Goal: Transaction & Acquisition: Book appointment/travel/reservation

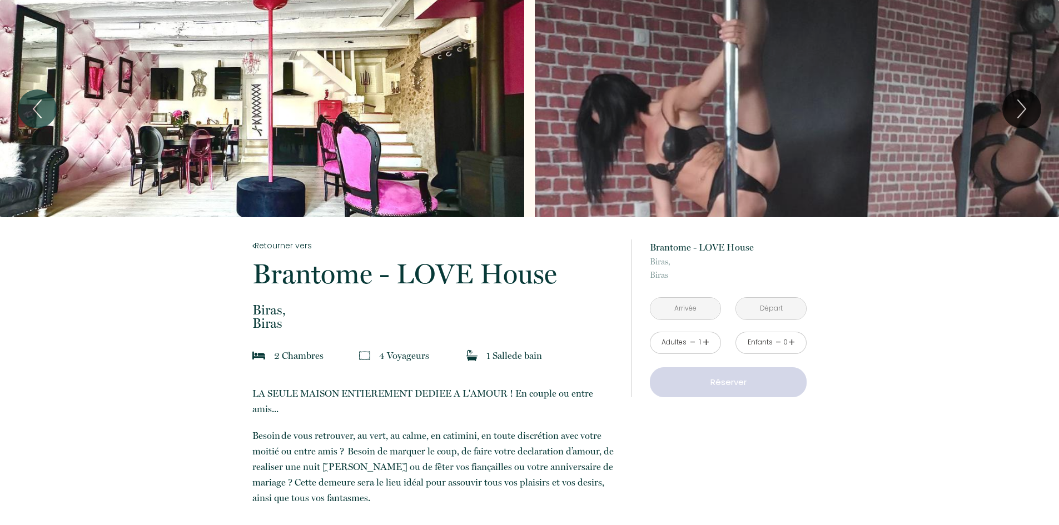
click at [692, 305] on input "text" at bounding box center [685, 309] width 70 height 22
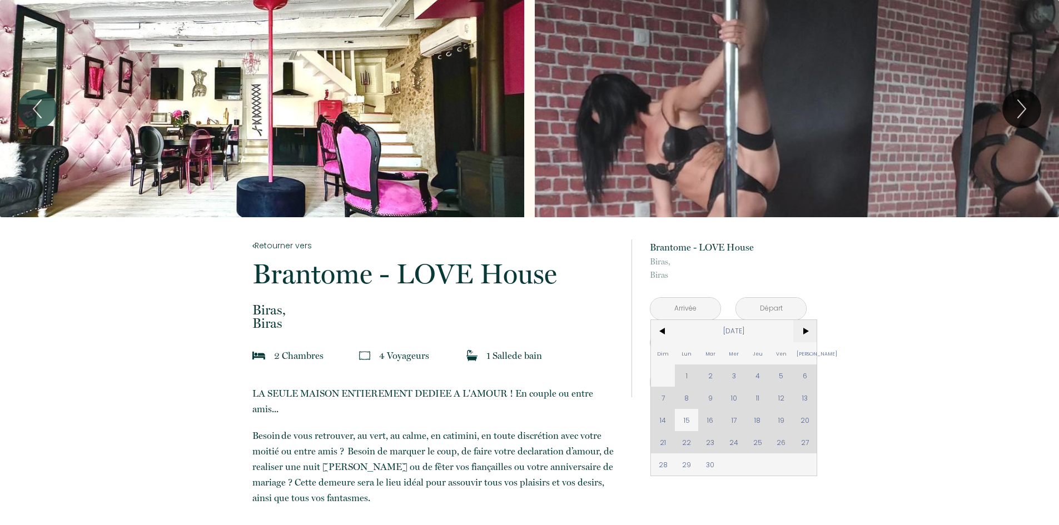
click at [808, 332] on span ">" at bounding box center [805, 331] width 24 height 22
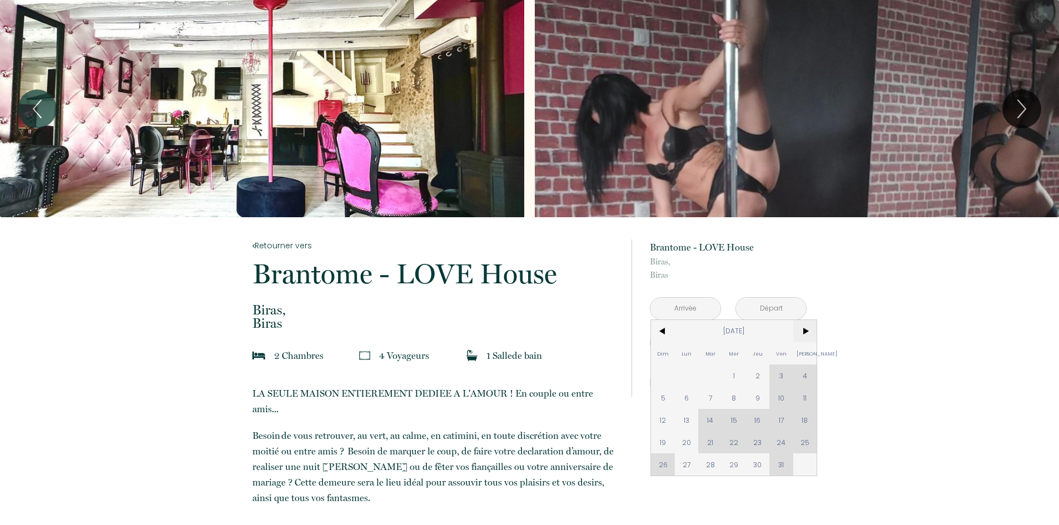
click at [806, 332] on span ">" at bounding box center [805, 331] width 24 height 22
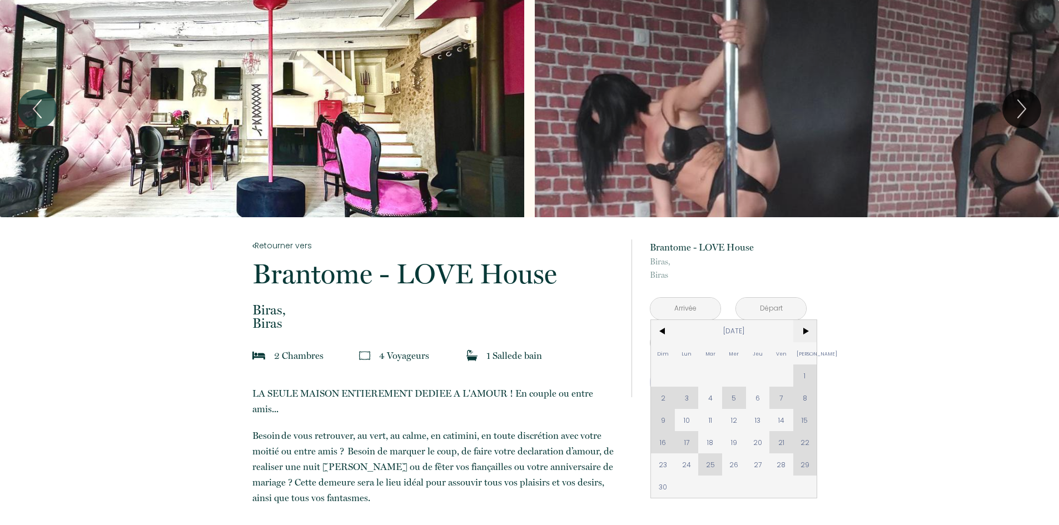
click at [808, 332] on span ">" at bounding box center [805, 331] width 24 height 22
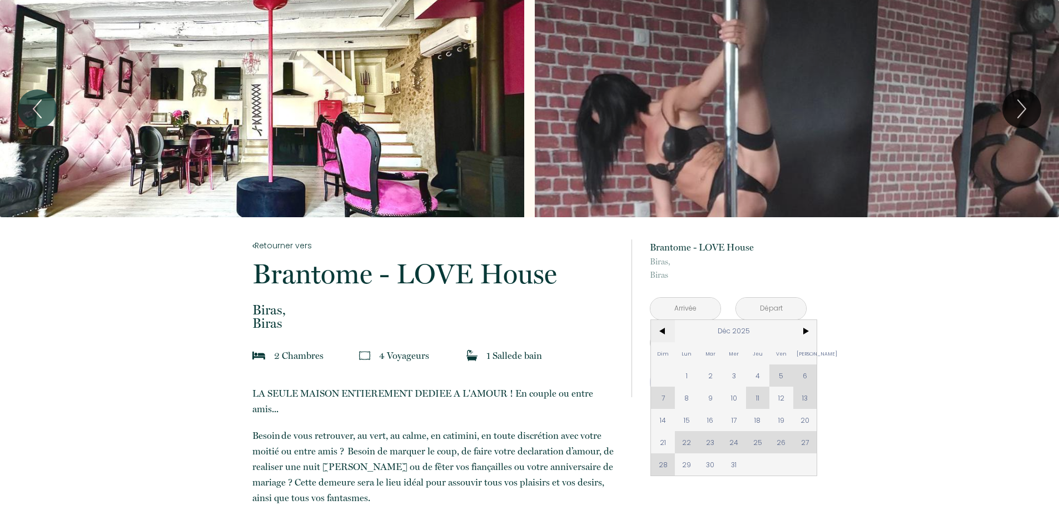
click at [671, 330] on span "<" at bounding box center [663, 331] width 24 height 22
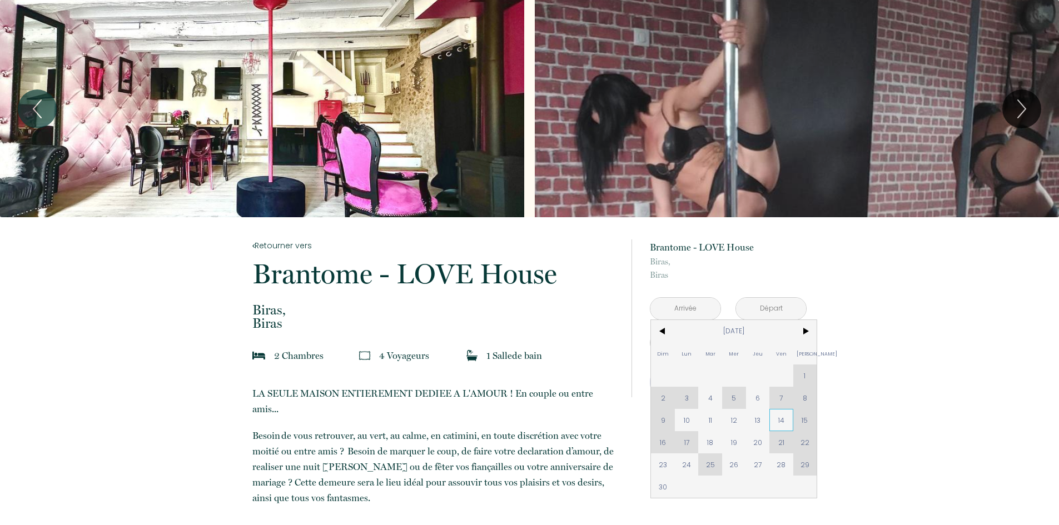
click at [777, 414] on span "14" at bounding box center [781, 420] width 24 height 22
type input "Ven [DATE]"
type input "[PERSON_NAME] [DATE]"
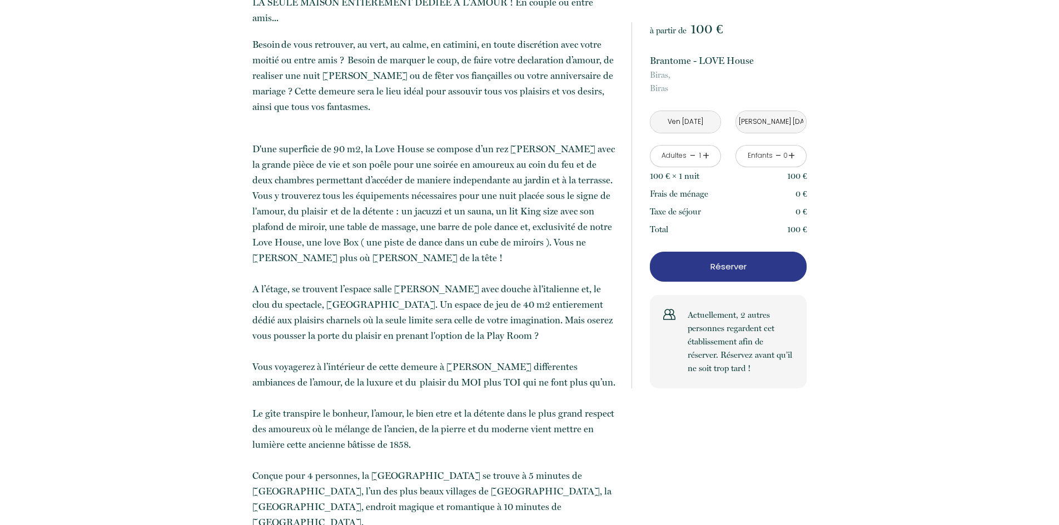
scroll to position [389, 0]
click at [704, 156] on link "+" at bounding box center [706, 155] width 7 height 17
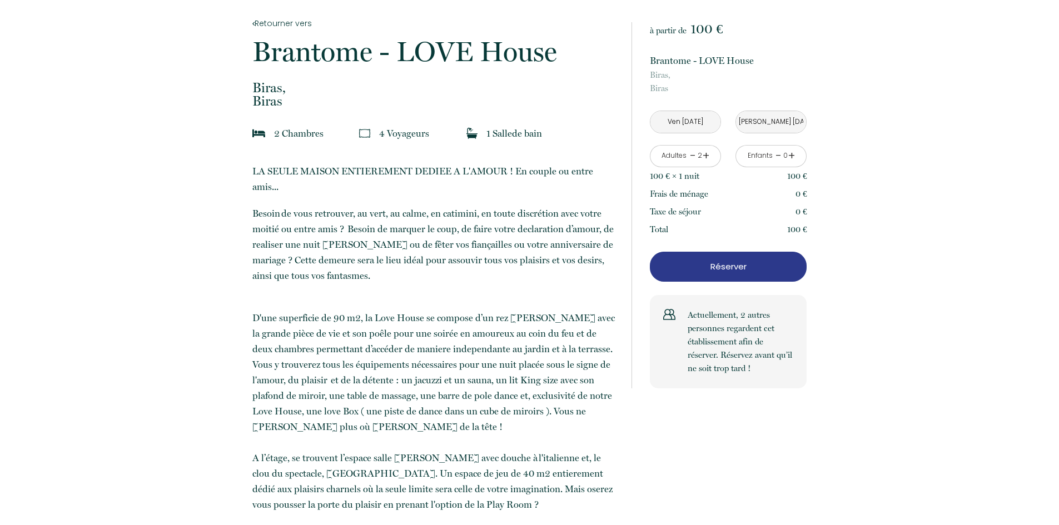
click at [737, 266] on p "Réserver" at bounding box center [728, 266] width 149 height 13
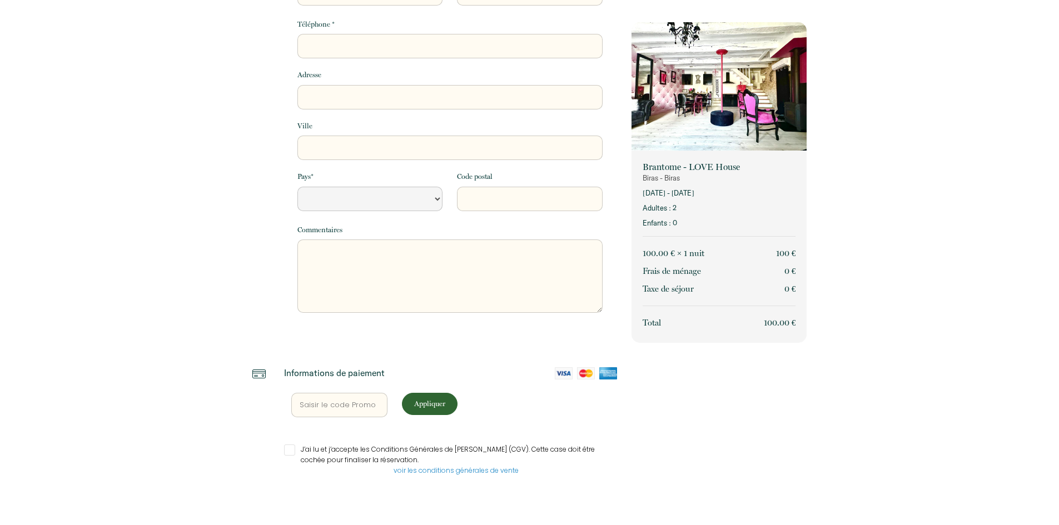
select select "Default select example"
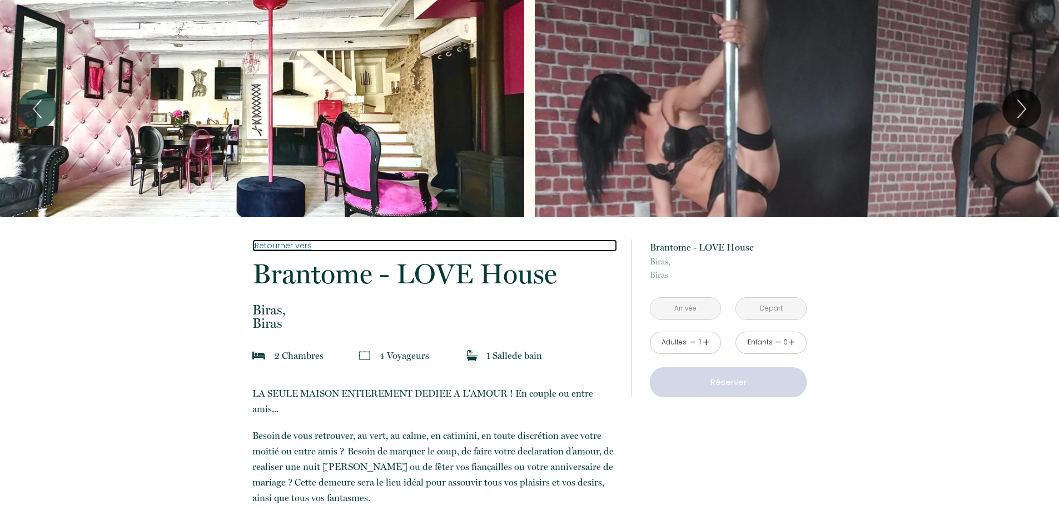
click at [290, 250] on link "Retourner vers" at bounding box center [434, 246] width 365 height 12
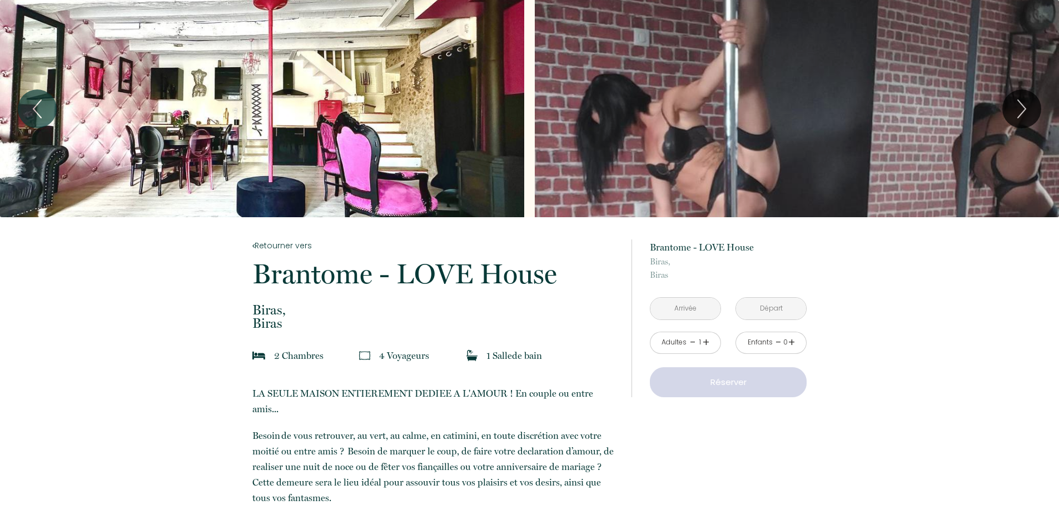
click at [699, 307] on input "text" at bounding box center [685, 309] width 70 height 22
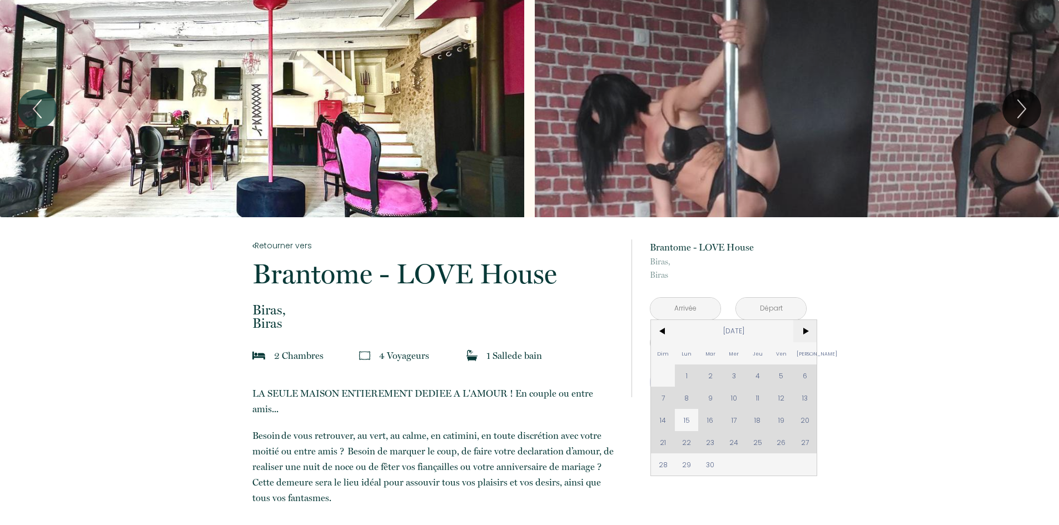
click at [804, 330] on span ">" at bounding box center [805, 331] width 24 height 22
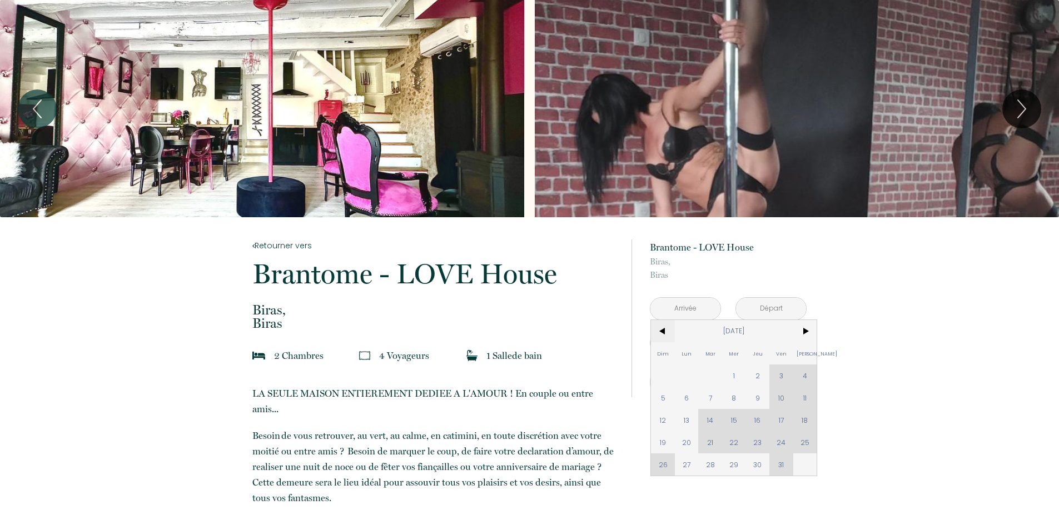
click at [664, 327] on span "<" at bounding box center [663, 331] width 24 height 22
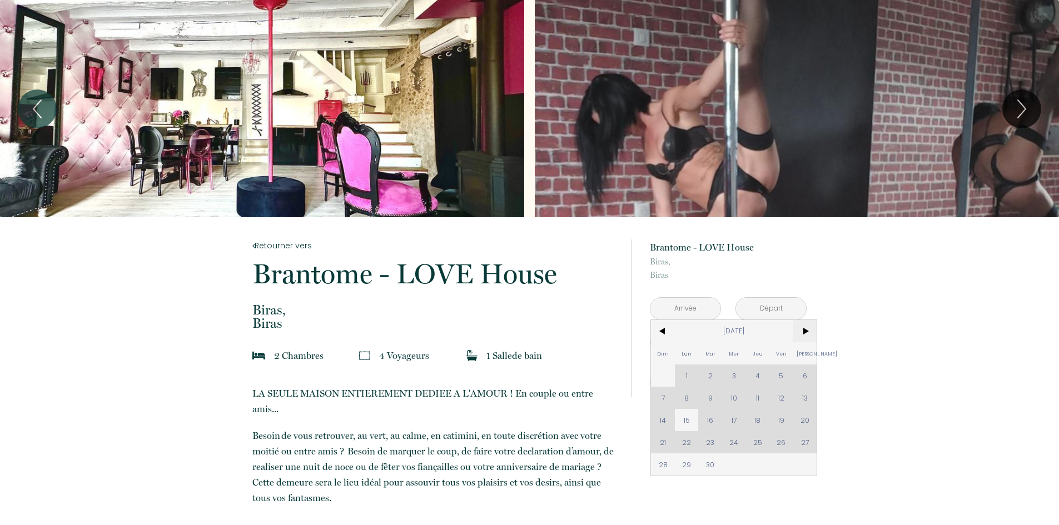
click at [811, 330] on span ">" at bounding box center [805, 331] width 24 height 22
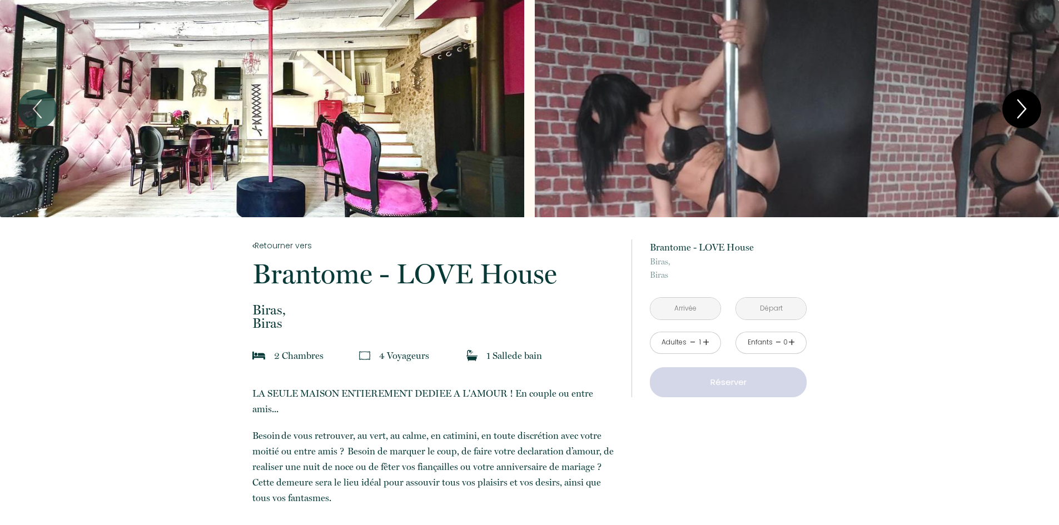
click at [1021, 106] on icon "Next" at bounding box center [1021, 108] width 23 height 33
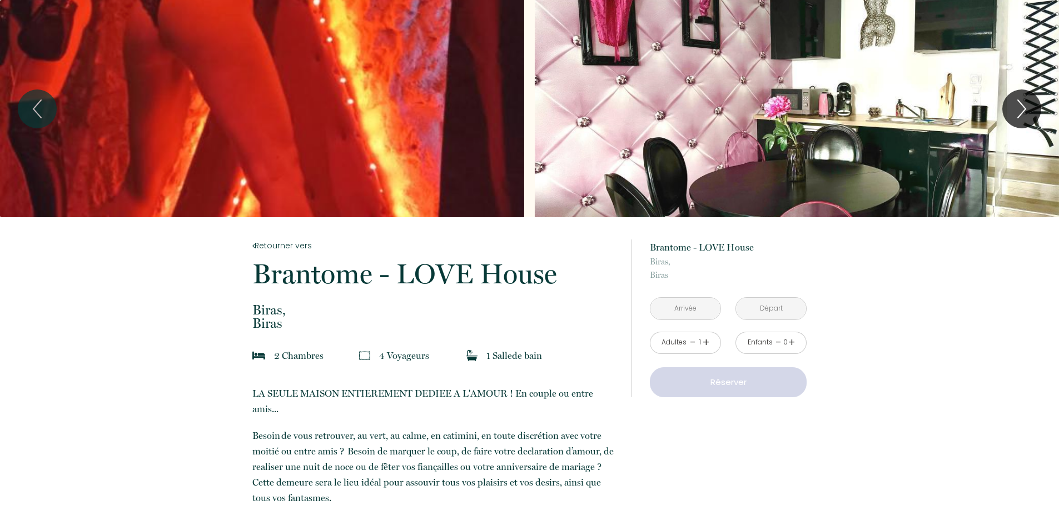
click at [330, 87] on div "Slideshow" at bounding box center [262, 108] width 524 height 217
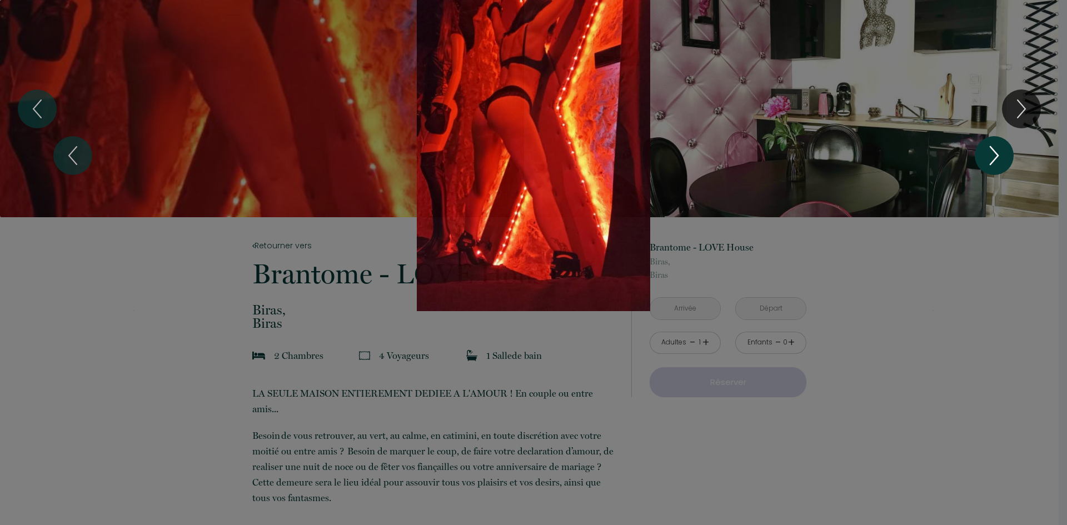
click at [1004, 148] on icon "Next" at bounding box center [994, 155] width 23 height 33
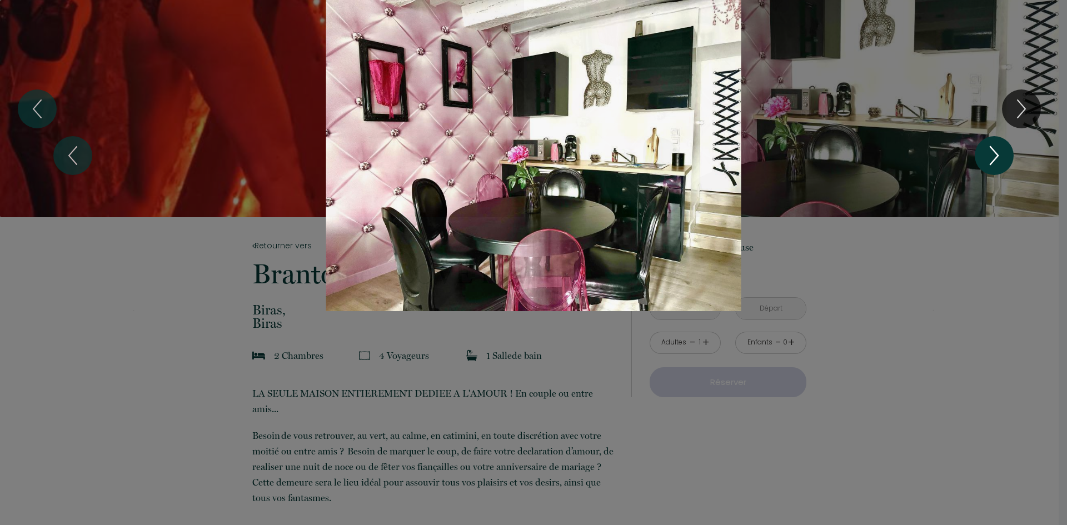
click at [1004, 148] on icon "Next" at bounding box center [994, 155] width 23 height 33
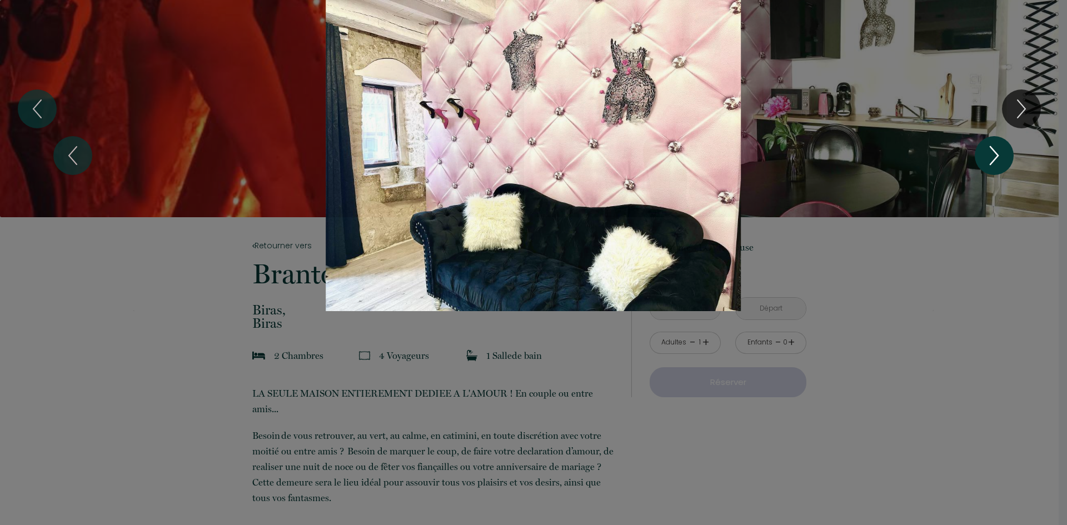
click at [1004, 148] on icon "Next" at bounding box center [994, 155] width 23 height 33
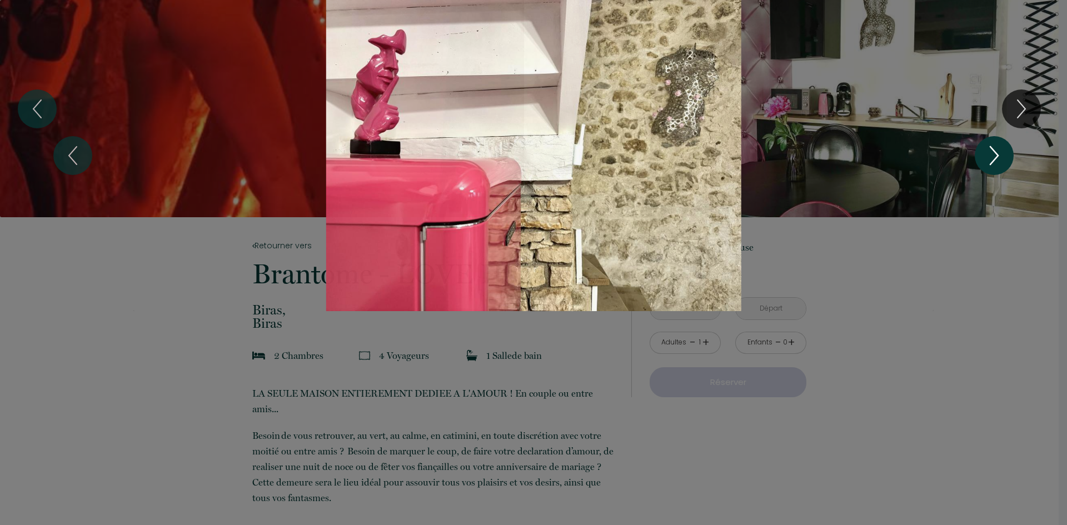
click at [1004, 148] on icon "Next" at bounding box center [994, 155] width 23 height 33
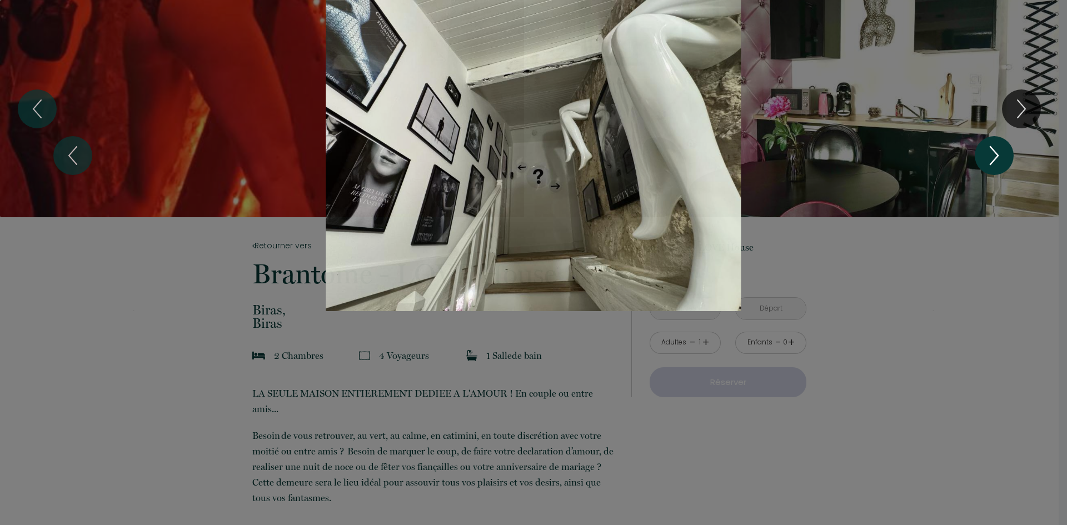
click at [1004, 148] on icon "Next" at bounding box center [994, 155] width 23 height 33
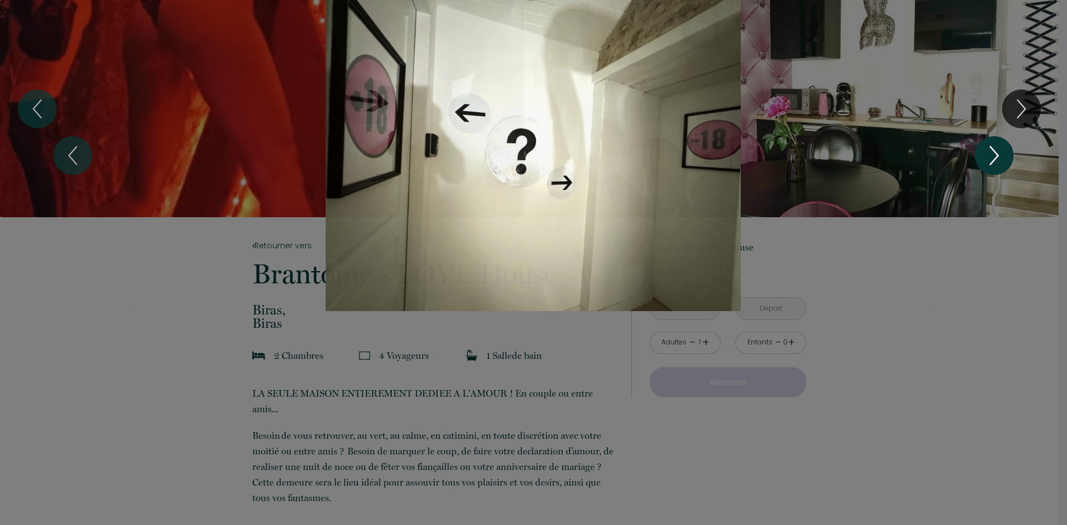
click at [1004, 148] on icon "Next" at bounding box center [994, 155] width 23 height 33
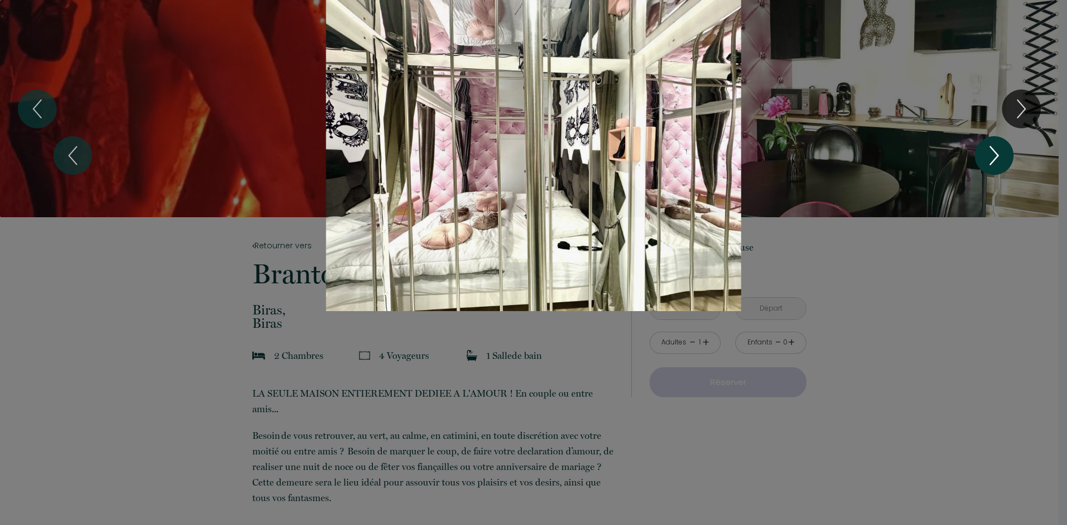
click at [984, 147] on icon "Next" at bounding box center [994, 155] width 23 height 33
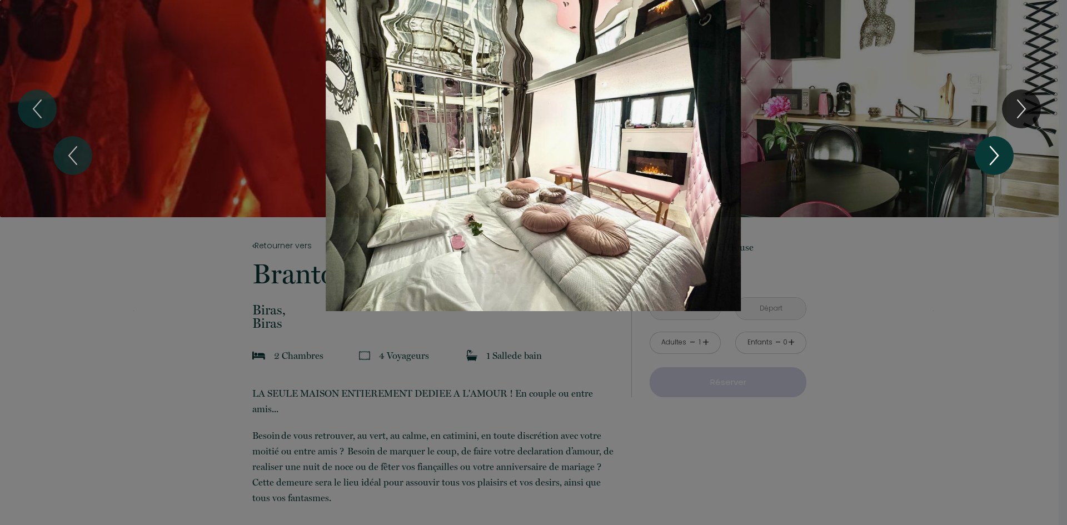
click at [984, 147] on icon "Next" at bounding box center [994, 155] width 23 height 33
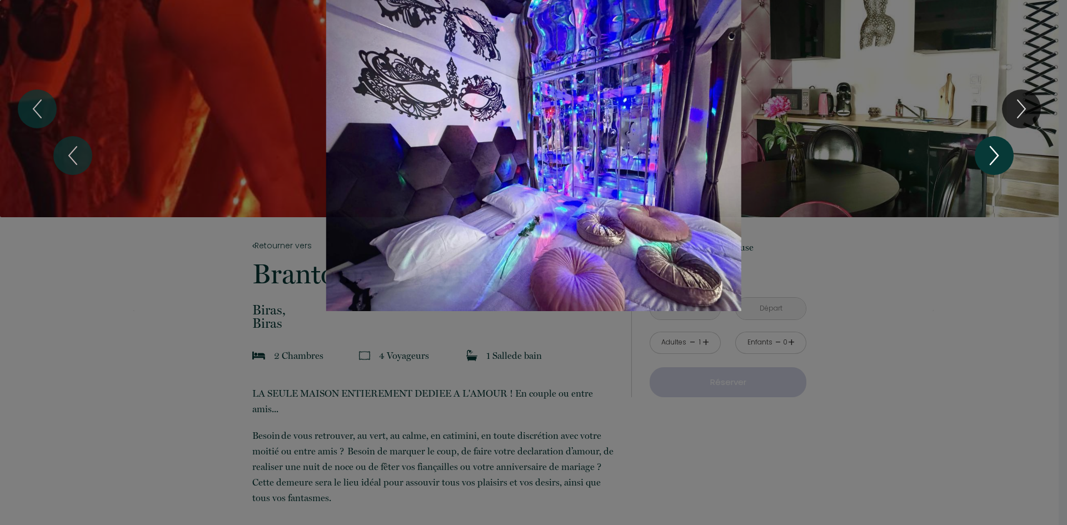
click at [984, 147] on icon "Next" at bounding box center [994, 155] width 23 height 33
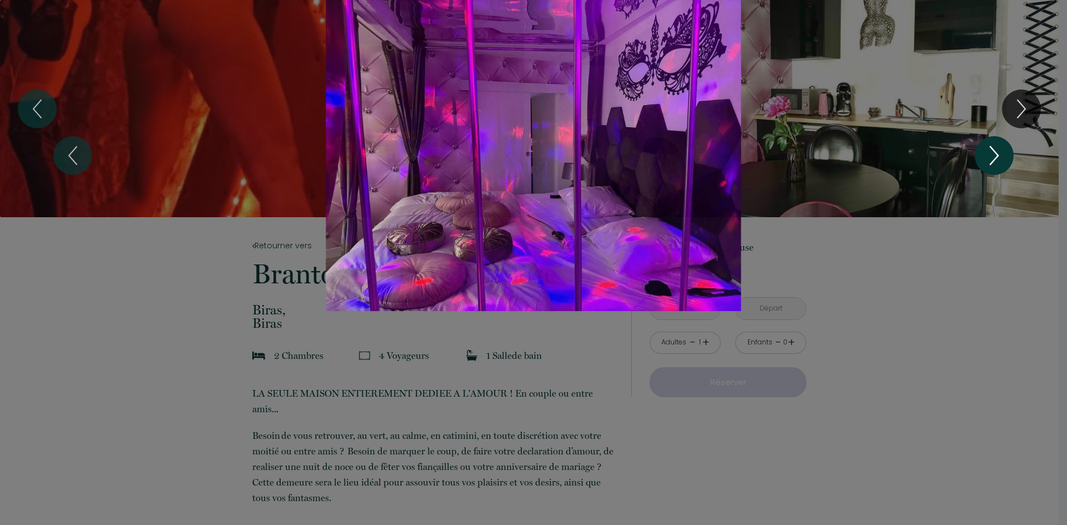
click at [984, 147] on icon "Next" at bounding box center [994, 155] width 23 height 33
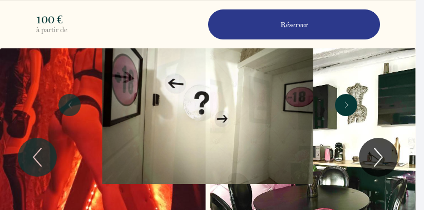
click at [345, 98] on icon "Next" at bounding box center [346, 105] width 17 height 20
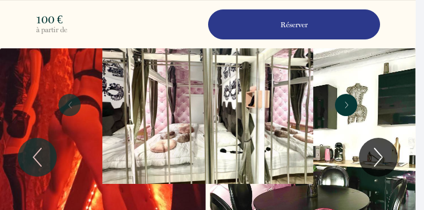
click at [345, 98] on icon "Next" at bounding box center [346, 105] width 17 height 20
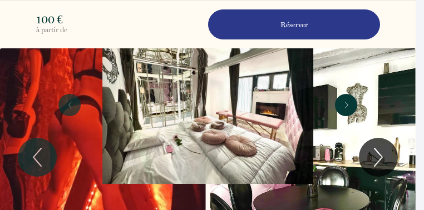
click at [345, 99] on icon "Next" at bounding box center [346, 105] width 17 height 20
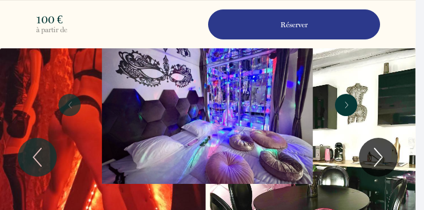
click at [345, 99] on icon "Next" at bounding box center [346, 105] width 17 height 20
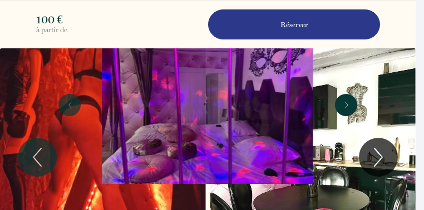
click at [345, 99] on icon "Next" at bounding box center [346, 105] width 17 height 20
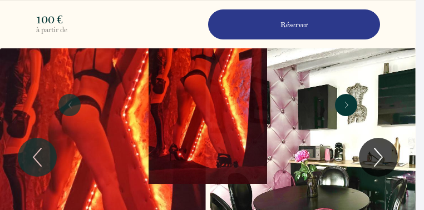
click at [345, 99] on icon "Next" at bounding box center [346, 105] width 17 height 20
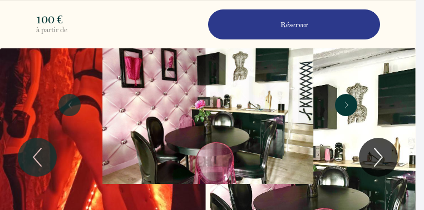
click at [345, 99] on icon "Next" at bounding box center [346, 105] width 17 height 20
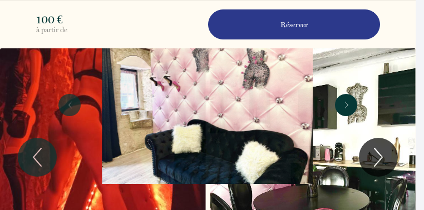
click at [345, 99] on icon "Next" at bounding box center [346, 105] width 17 height 20
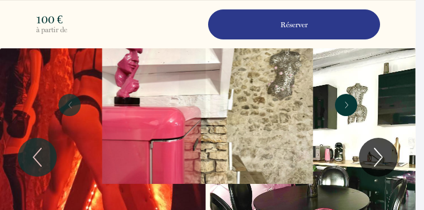
click at [345, 99] on icon "Next" at bounding box center [346, 105] width 17 height 20
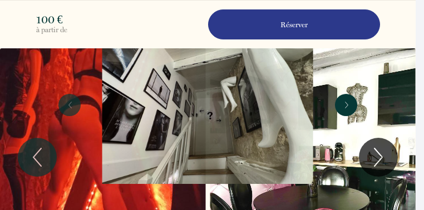
click at [345, 99] on icon "Next" at bounding box center [346, 105] width 17 height 20
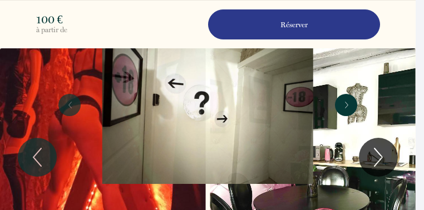
click at [345, 99] on icon "Next" at bounding box center [346, 105] width 17 height 20
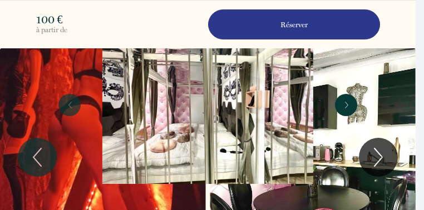
click at [345, 99] on icon "Next" at bounding box center [346, 105] width 17 height 20
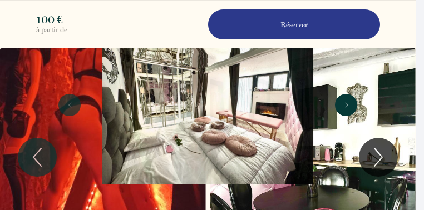
click at [345, 99] on icon "Next" at bounding box center [346, 105] width 17 height 20
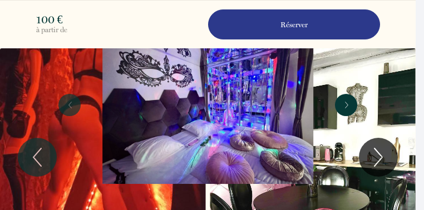
click at [345, 99] on icon "Next" at bounding box center [346, 105] width 17 height 20
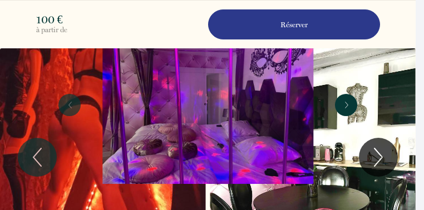
click at [345, 99] on icon "Next" at bounding box center [346, 105] width 17 height 20
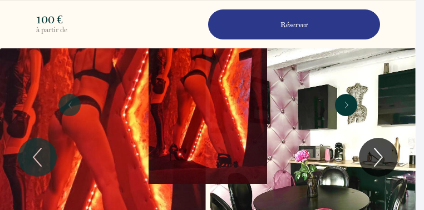
click at [340, 106] on icon "Next" at bounding box center [346, 105] width 17 height 20
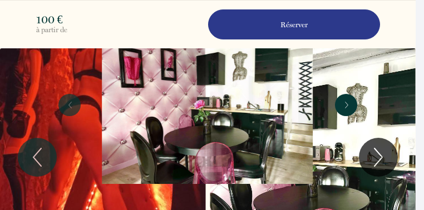
click at [340, 106] on icon "Next" at bounding box center [346, 105] width 17 height 20
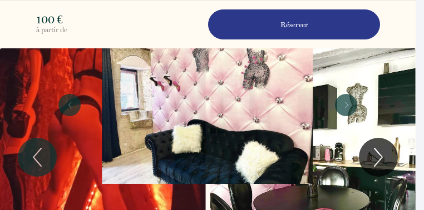
click at [379, 164] on div "1 2 3 4 5 6 7 8 9 10" at bounding box center [212, 105] width 424 height 210
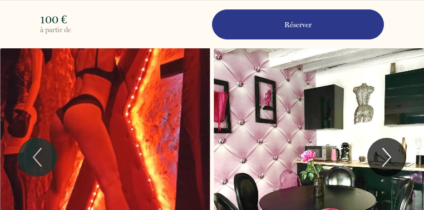
click at [379, 164] on icon "Next" at bounding box center [386, 157] width 23 height 33
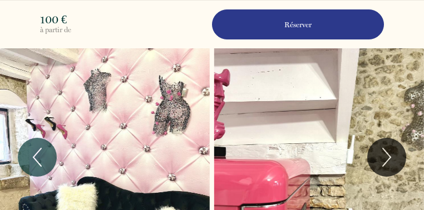
click at [379, 164] on icon "Next" at bounding box center [386, 157] width 23 height 33
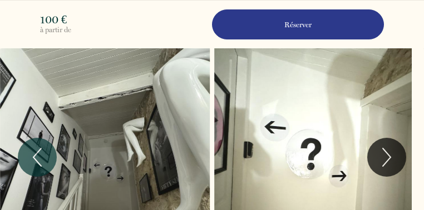
click at [379, 164] on icon "Next" at bounding box center [386, 157] width 23 height 33
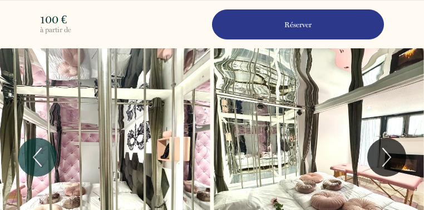
click at [379, 164] on icon "Next" at bounding box center [386, 157] width 23 height 33
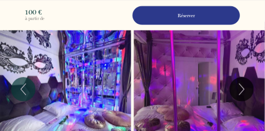
scroll to position [22, 0]
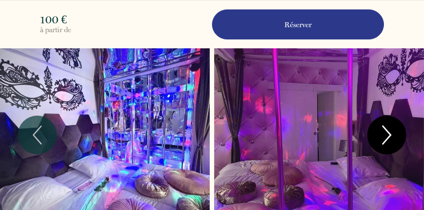
click at [384, 131] on icon "Next" at bounding box center [386, 134] width 23 height 33
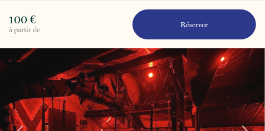
drag, startPoint x: 97, startPoint y: 87, endPoint x: 97, endPoint y: 58, distance: 28.9
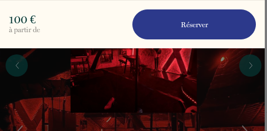
drag, startPoint x: 265, startPoint y: 11, endPoint x: 264, endPoint y: 22, distance: 10.7
click at [192, 75] on div "Slideshow" at bounding box center [133, 65] width 267 height 95
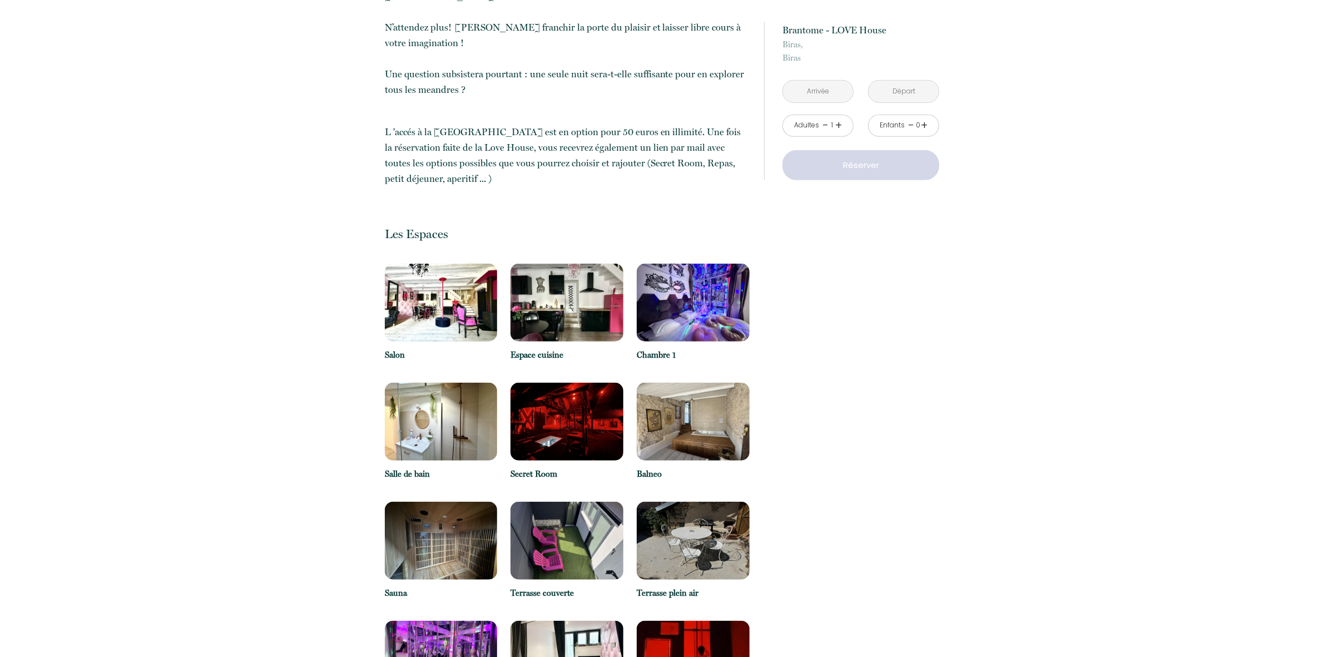
scroll to position [987, 0]
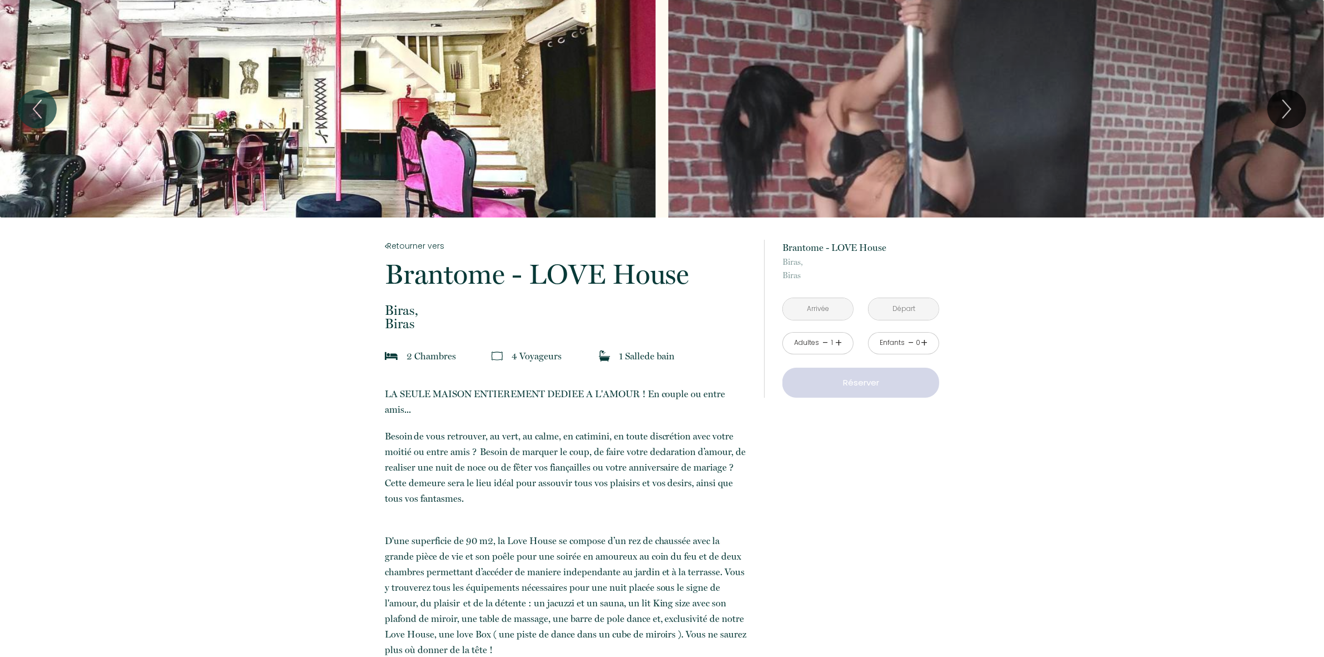
click at [828, 315] on input "text" at bounding box center [818, 309] width 70 height 22
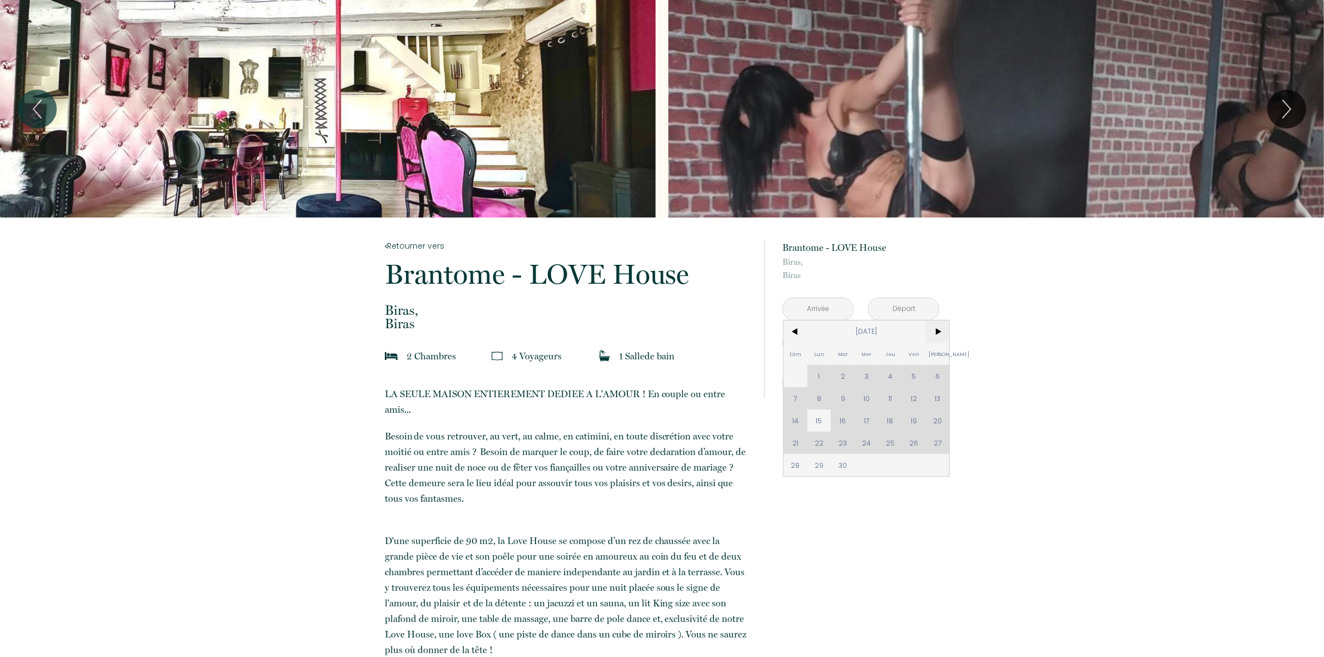
click at [929, 332] on span ">" at bounding box center [938, 331] width 24 height 22
click at [935, 331] on span ">" at bounding box center [938, 331] width 24 height 22
